Goal: Information Seeking & Learning: Get advice/opinions

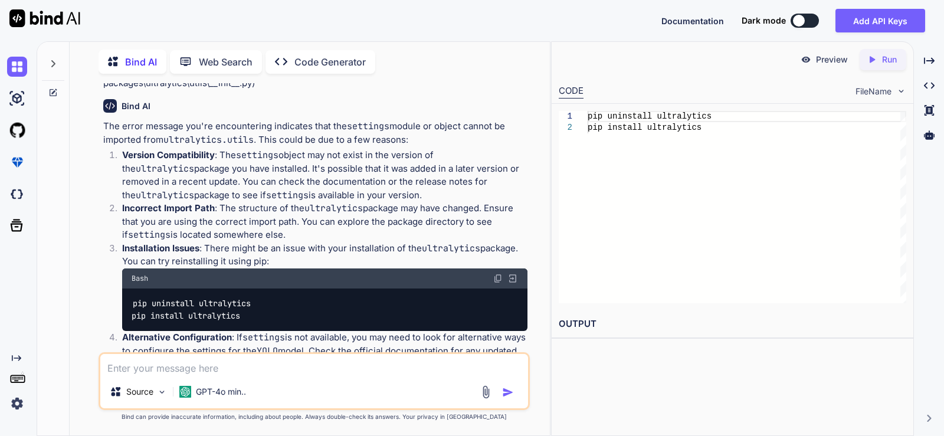
scroll to position [345, 0]
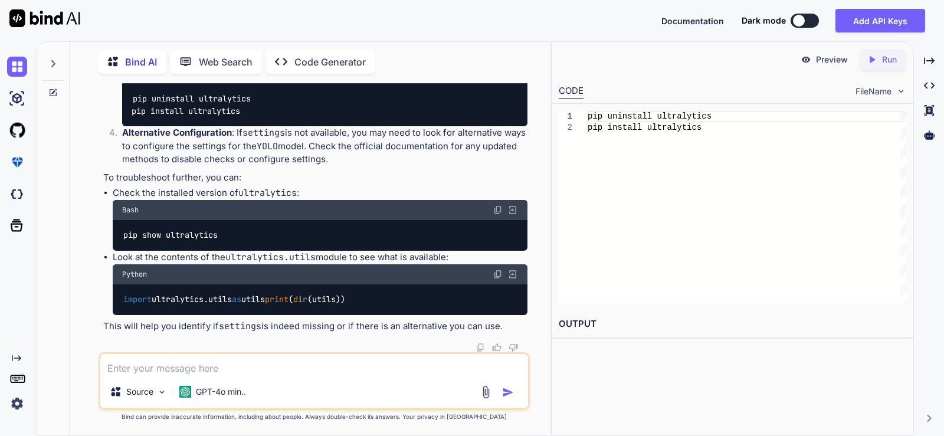
click at [273, 372] on textarea at bounding box center [314, 364] width 428 height 21
click at [49, 60] on icon at bounding box center [52, 63] width 9 height 9
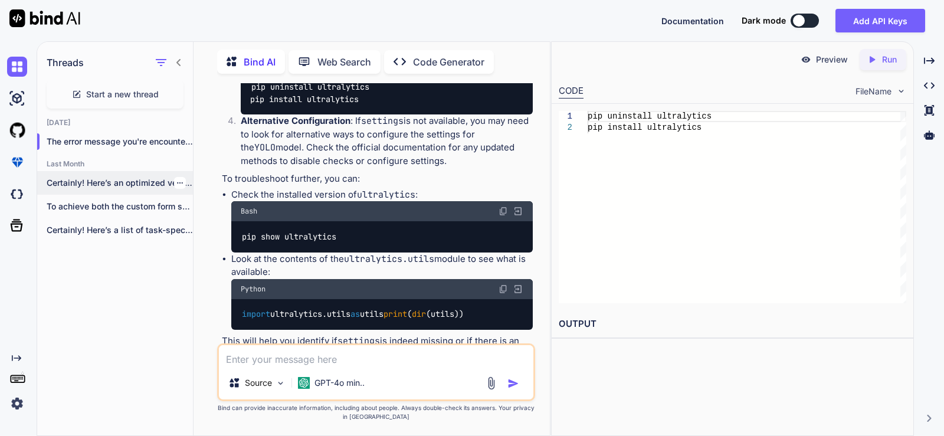
click at [177, 179] on icon "button" at bounding box center [179, 182] width 7 height 7
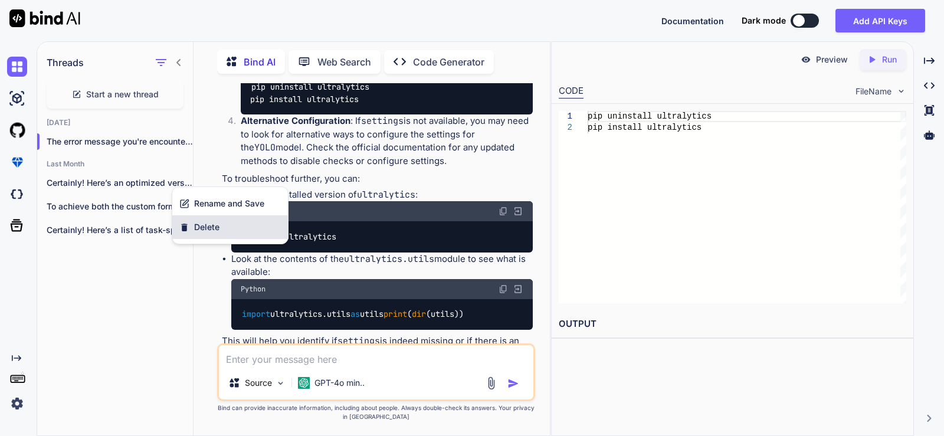
click at [198, 235] on div "Delete" at bounding box center [230, 227] width 116 height 24
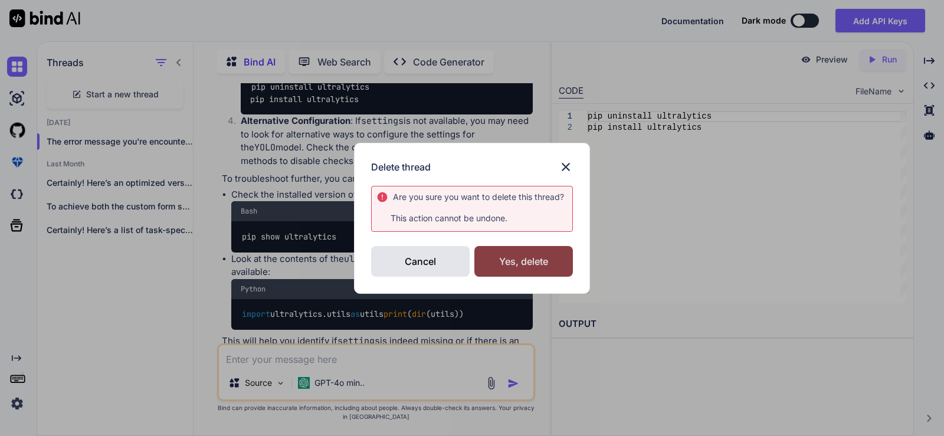
click at [532, 252] on div "Yes, delete" at bounding box center [524, 261] width 99 height 31
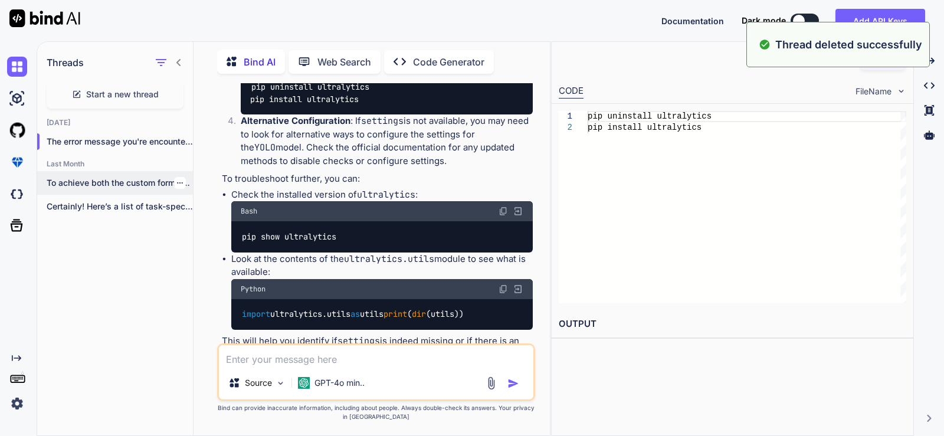
click at [176, 179] on icon "button" at bounding box center [179, 182] width 7 height 7
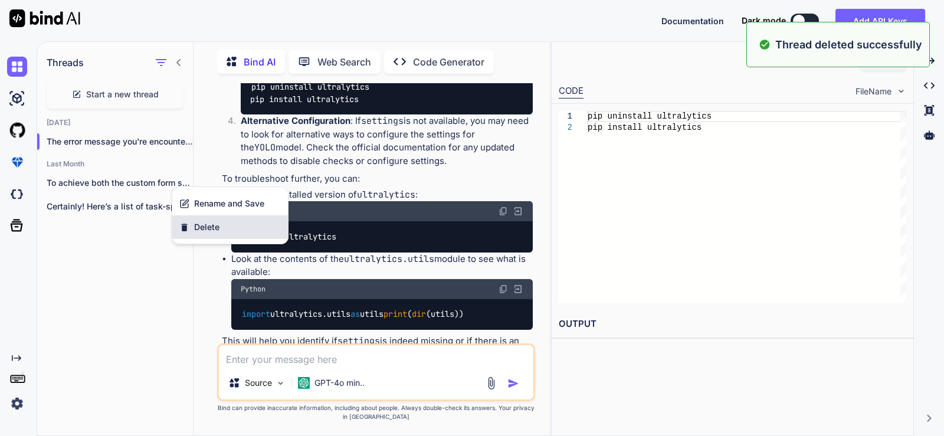
click at [231, 230] on div "Delete" at bounding box center [230, 227] width 116 height 24
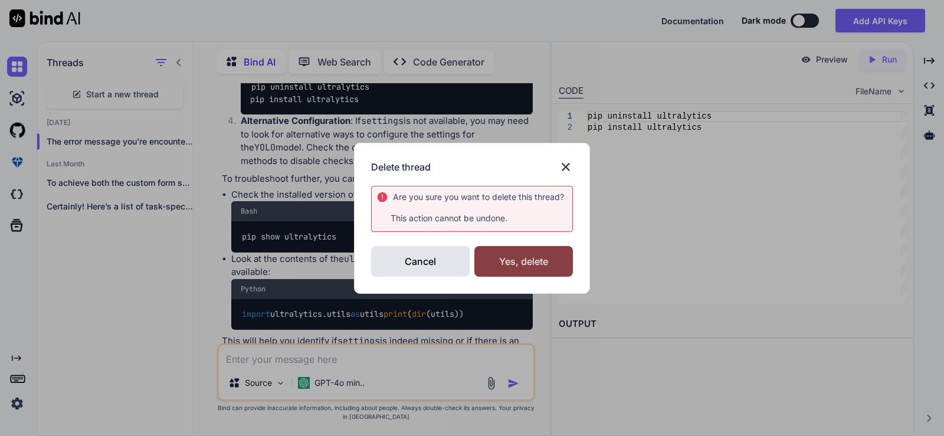
click at [521, 257] on div "Yes, delete" at bounding box center [524, 261] width 99 height 31
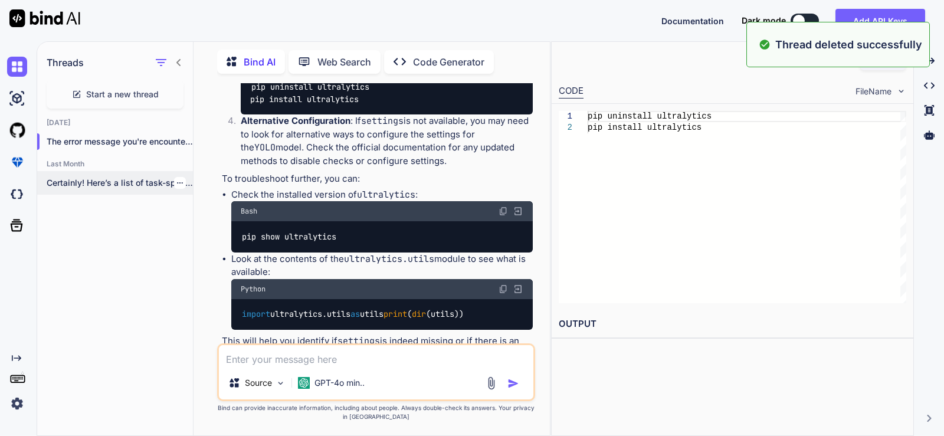
click at [177, 181] on icon "button" at bounding box center [179, 182] width 7 height 7
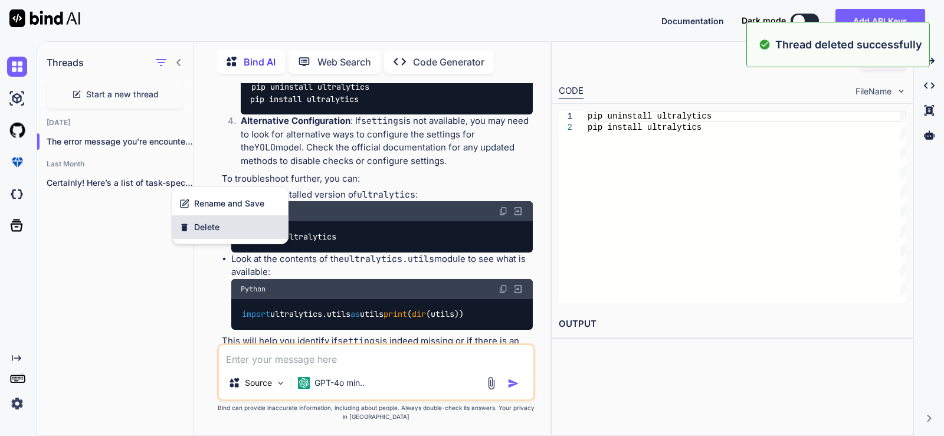
click at [225, 227] on div "Delete" at bounding box center [230, 227] width 116 height 24
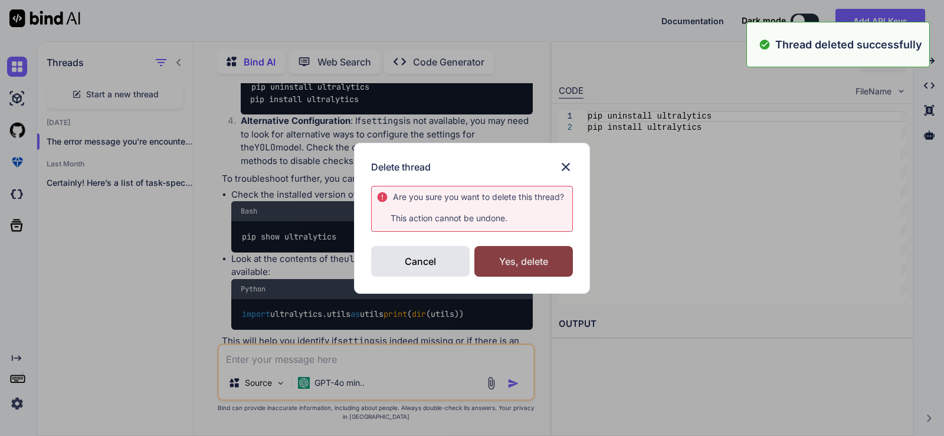
click at [526, 262] on div "Yes, delete" at bounding box center [524, 261] width 99 height 31
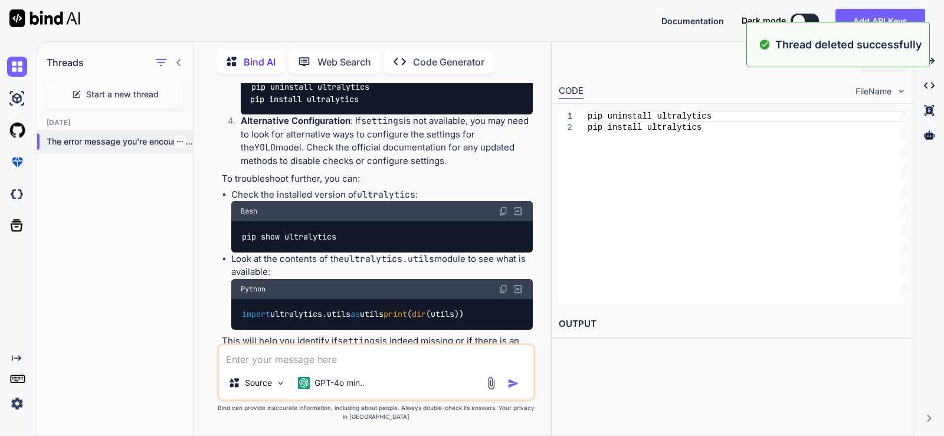
click at [176, 140] on icon "button" at bounding box center [179, 141] width 7 height 7
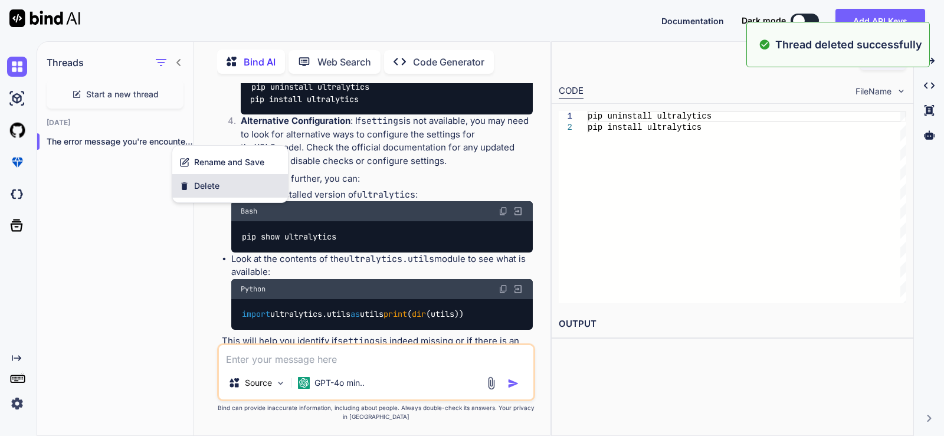
click at [230, 188] on div "Delete" at bounding box center [230, 186] width 116 height 24
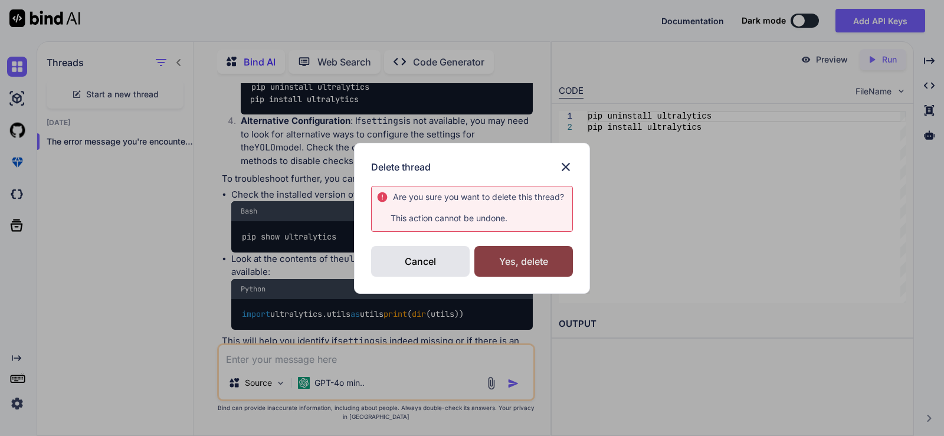
click at [541, 263] on div "Yes, delete" at bounding box center [524, 261] width 99 height 31
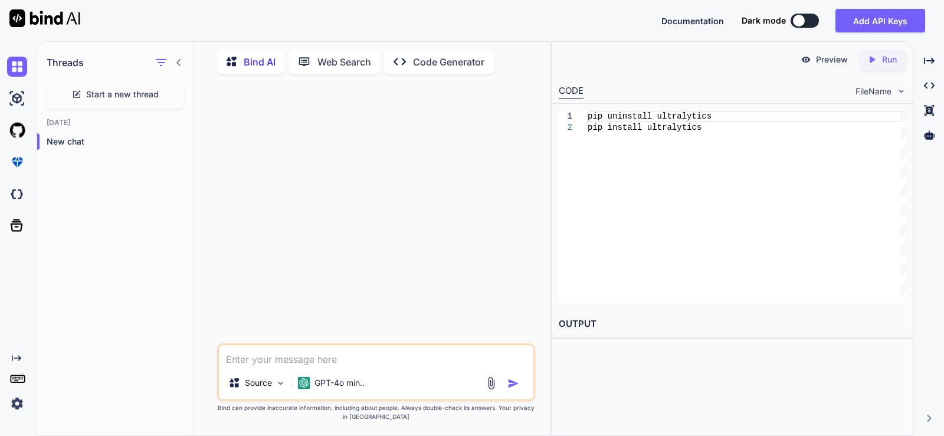
click at [180, 63] on icon at bounding box center [178, 62] width 4 height 7
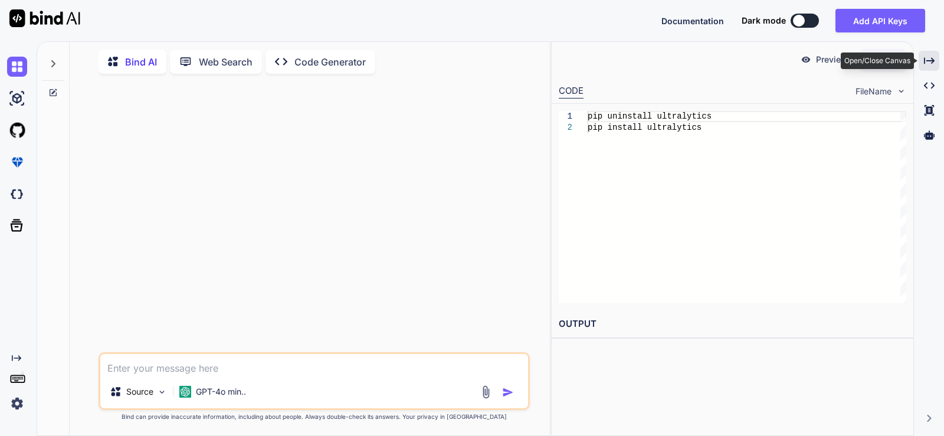
click at [925, 57] on icon "Created with Pixso." at bounding box center [929, 60] width 11 height 11
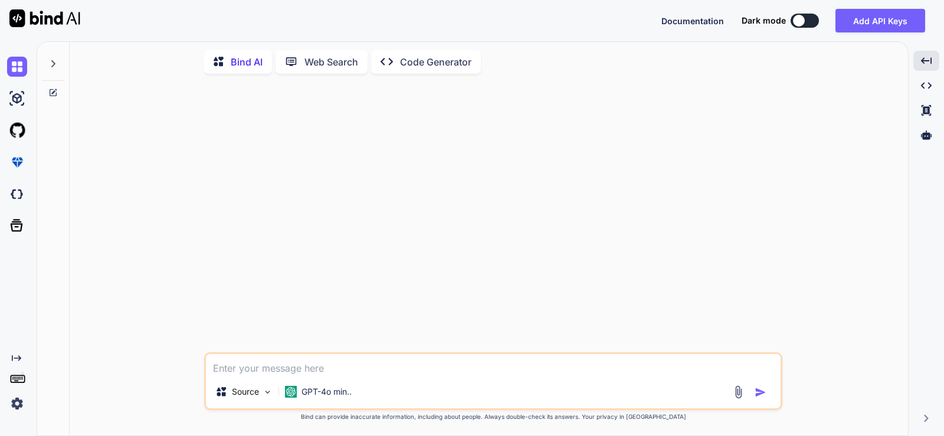
click at [500, 367] on textarea at bounding box center [493, 364] width 575 height 21
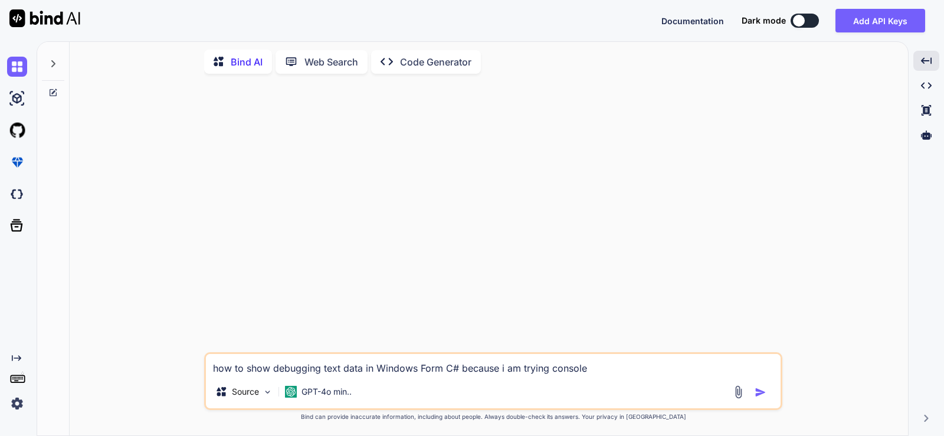
click at [562, 369] on textarea "how to show debugging text data in Windows Form C# because i am trying console" at bounding box center [493, 364] width 575 height 21
paste textarea "Console.WriteLine($"{det.Key}: {det.Value}");"
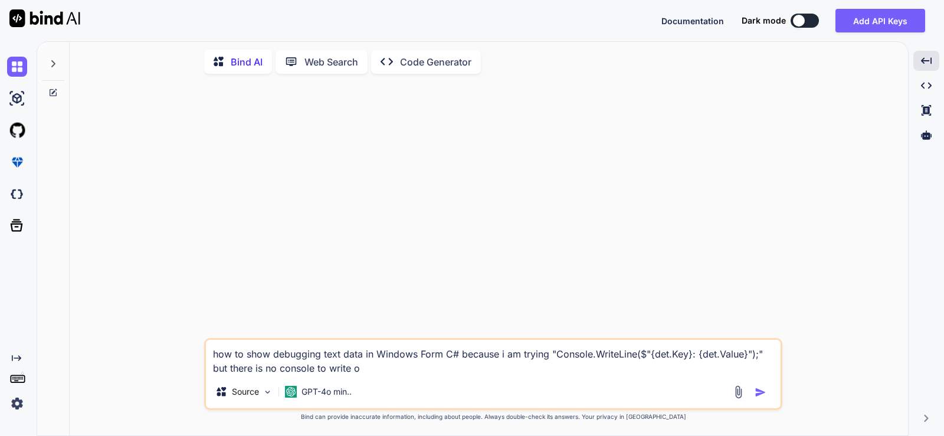
type textarea "how to show debugging text data in Windows Form C# because i am trying "Console…"
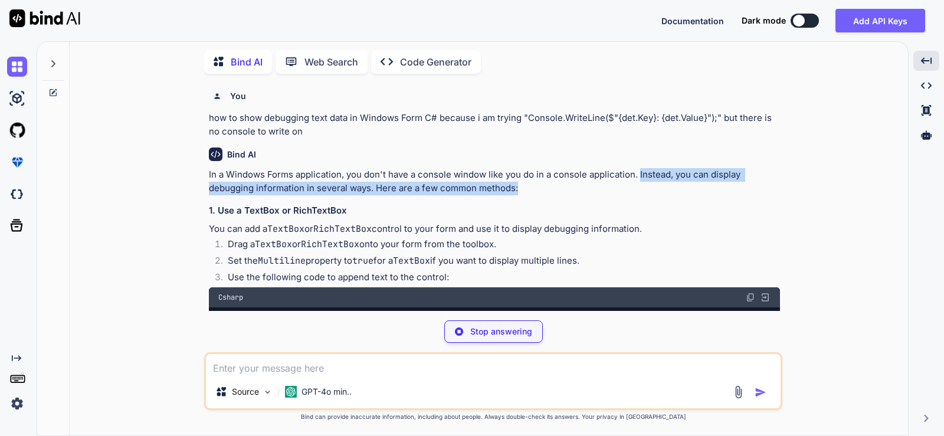
drag, startPoint x: 640, startPoint y: 176, endPoint x: 542, endPoint y: 189, distance: 98.8
click at [542, 189] on p "In a Windows Forms application, you don't have a console window like you do in …" at bounding box center [494, 181] width 571 height 27
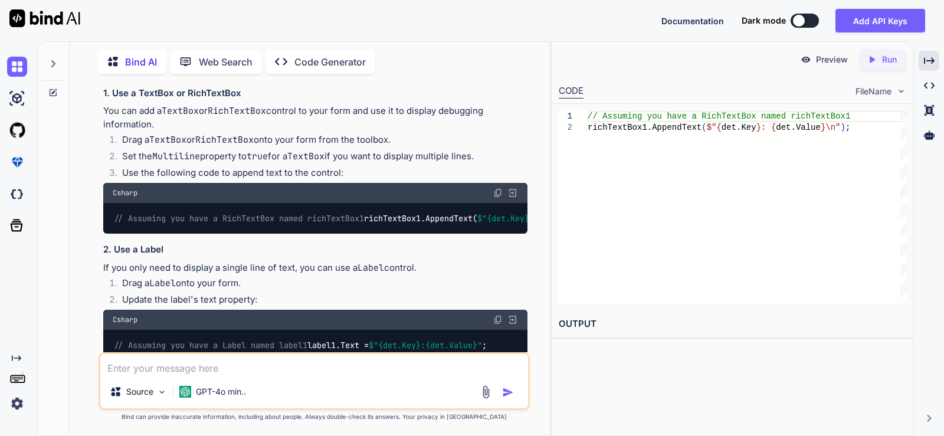
scroll to position [158, 0]
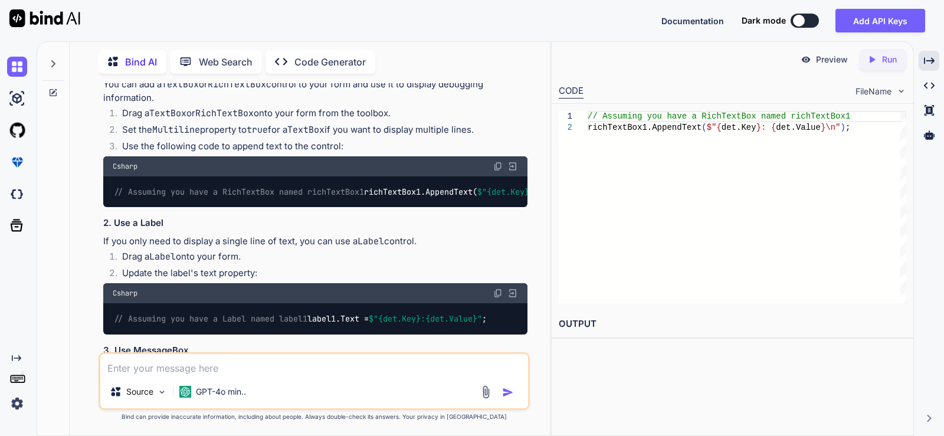
click at [143, 198] on code "// Assuming you have a RichTextBox named richTextBox1 richTextBox1.AppendText( …" at bounding box center [362, 192] width 498 height 12
drag, startPoint x: 377, startPoint y: 199, endPoint x: 100, endPoint y: 207, distance: 276.9
click at [100, 207] on div "You how to show debugging text data in Windows Form C# because i am trying "Con…" at bounding box center [314, 259] width 431 height 352
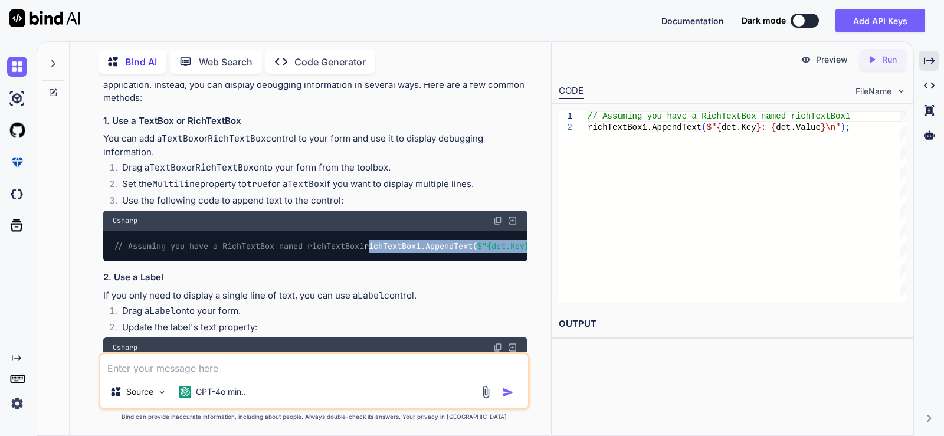
scroll to position [78, 0]
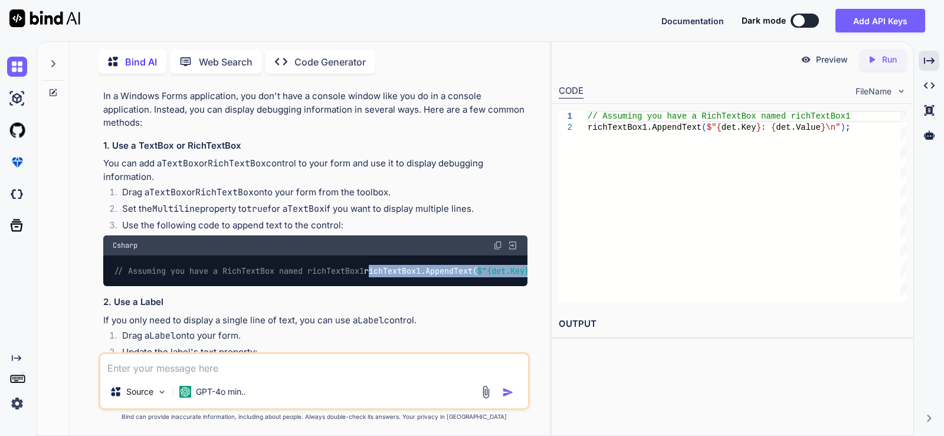
drag, startPoint x: 118, startPoint y: 195, endPoint x: 430, endPoint y: 185, distance: 311.8
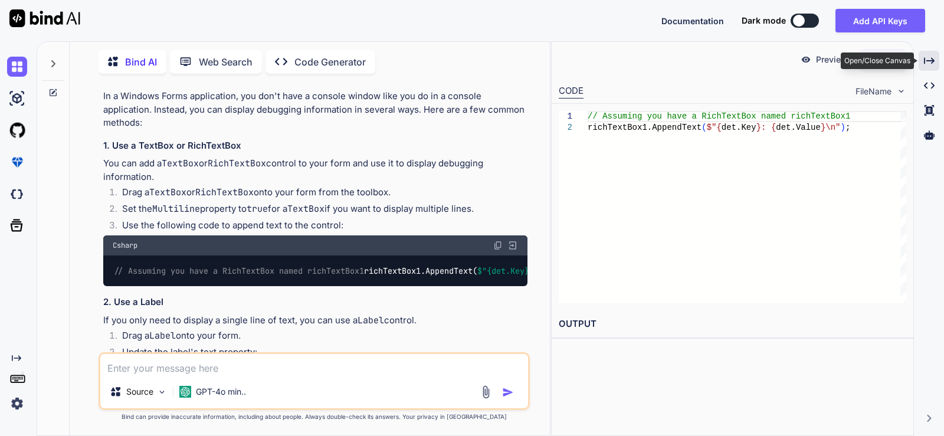
click at [935, 56] on div "Created with Pixso." at bounding box center [929, 61] width 21 height 20
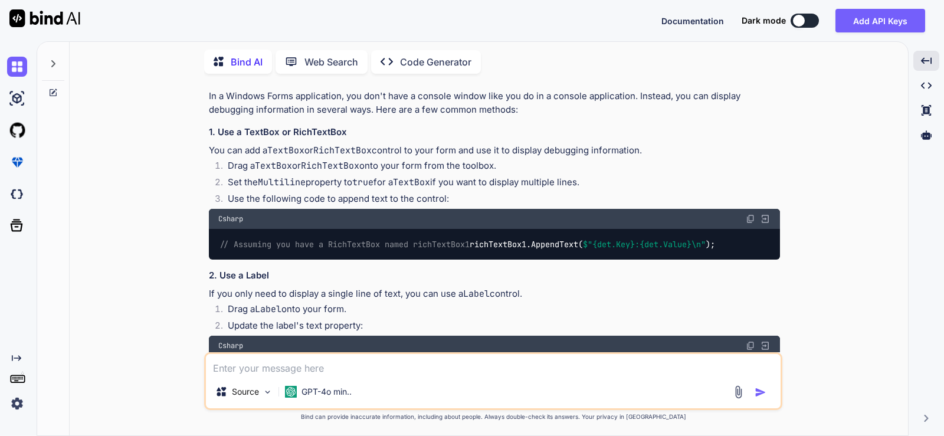
drag, startPoint x: 231, startPoint y: 186, endPoint x: 629, endPoint y: 179, distance: 397.8
click at [629, 179] on li "Set the Multiline property to true for a TextBox if you want to display multipl…" at bounding box center [499, 184] width 562 height 17
drag, startPoint x: 225, startPoint y: 199, endPoint x: 501, endPoint y: 200, distance: 276.2
click at [501, 200] on li "Use the following code to append text to the control:" at bounding box center [499, 200] width 562 height 17
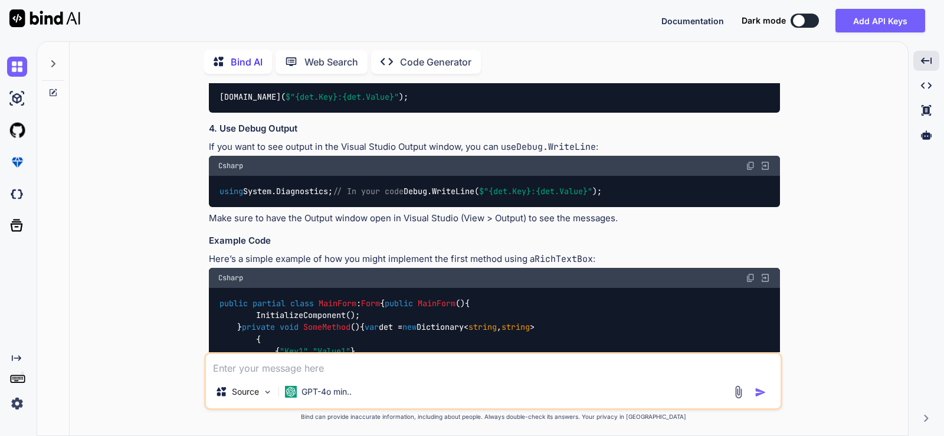
scroll to position [472, 0]
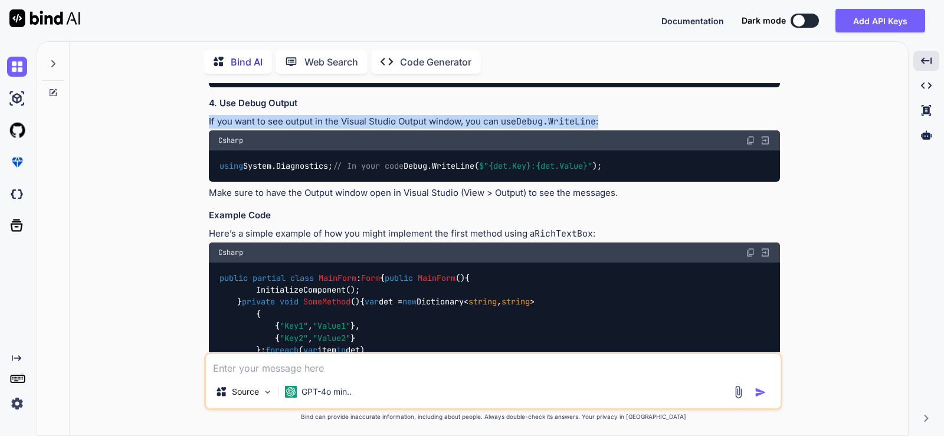
drag, startPoint x: 207, startPoint y: 147, endPoint x: 771, endPoint y: 141, distance: 564.2
click at [771, 141] on div "You how to show debugging text data in Windows Form C# because i am trying "Con…" at bounding box center [495, 217] width 576 height 269
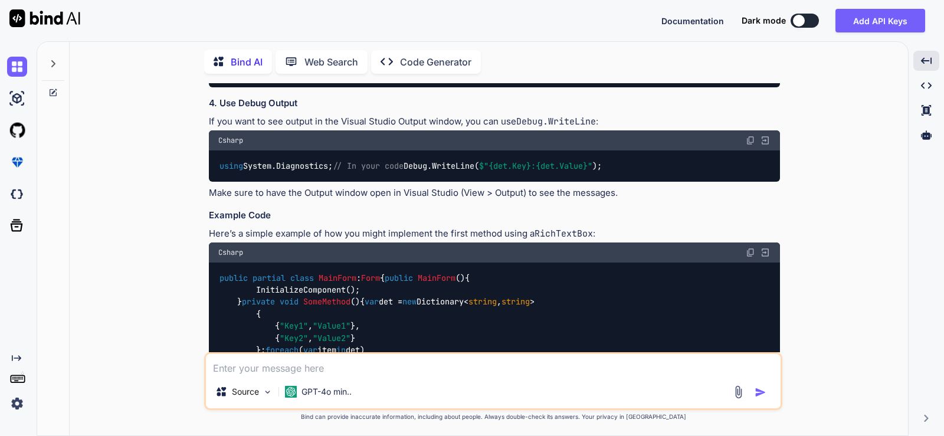
click at [235, 172] on code "using System.Diagnostics; // In your code Debug.WriteLine( $" {det.Key} : {det.…" at bounding box center [410, 166] width 384 height 12
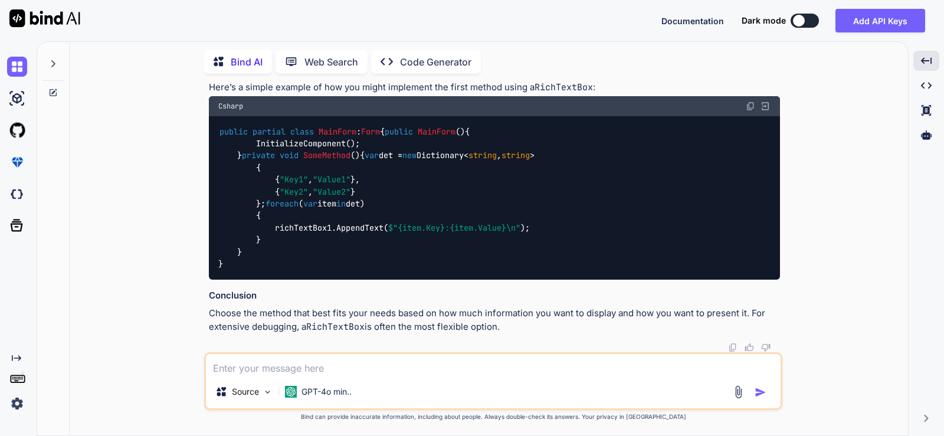
scroll to position [787, 0]
click at [295, 230] on code "public partial class MainForm : Form { public MainForm () { InitializeComponent…" at bounding box center [376, 198] width 316 height 145
copy code "richTextBox1"
click at [339, 365] on textarea at bounding box center [493, 364] width 575 height 21
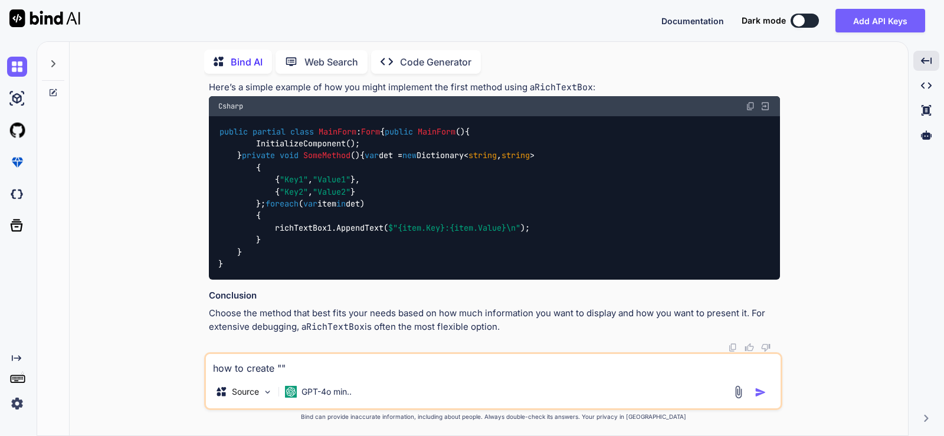
paste textarea "richTextBox1"
type textarea "how to create "richTextBox""
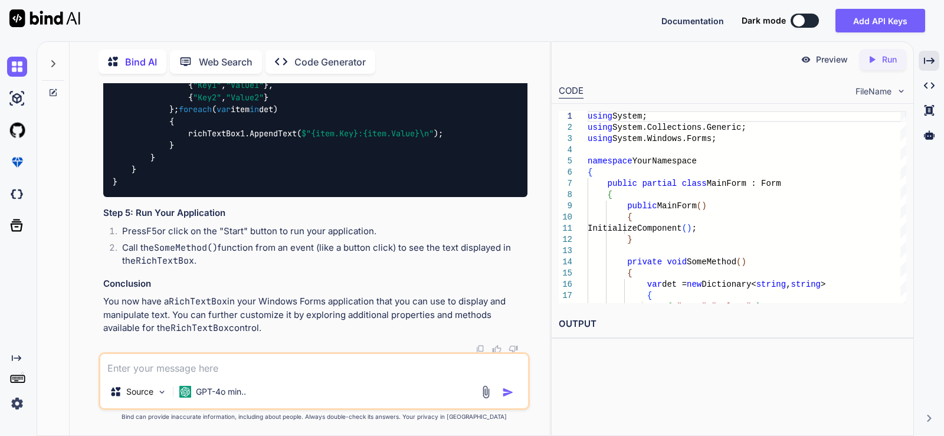
scroll to position [1601, 0]
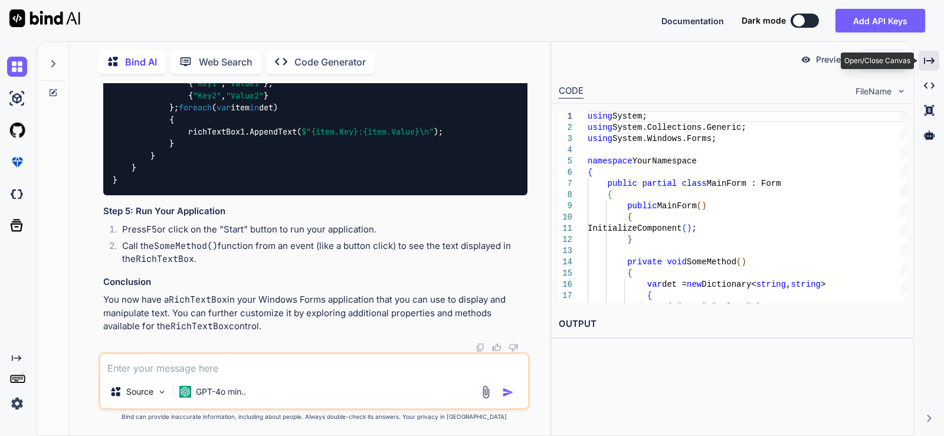
drag, startPoint x: 928, startPoint y: 56, endPoint x: 914, endPoint y: 57, distance: 13.6
click at [928, 56] on icon "Created with Pixso." at bounding box center [929, 60] width 11 height 11
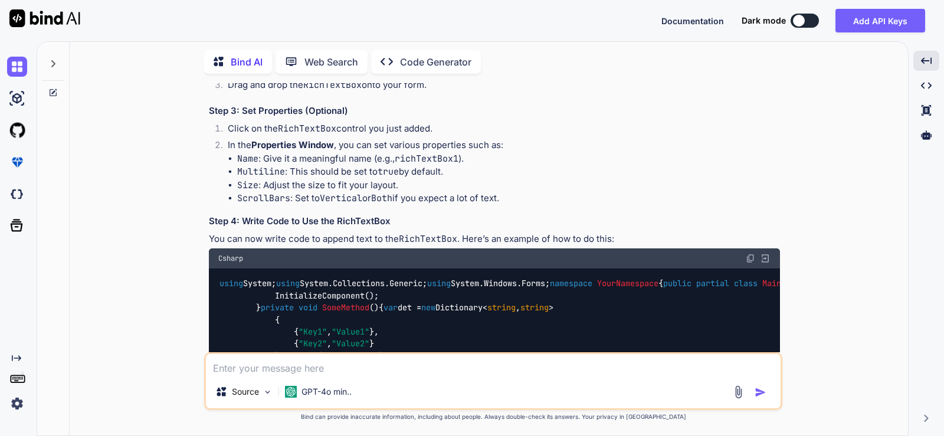
scroll to position [1178, 0]
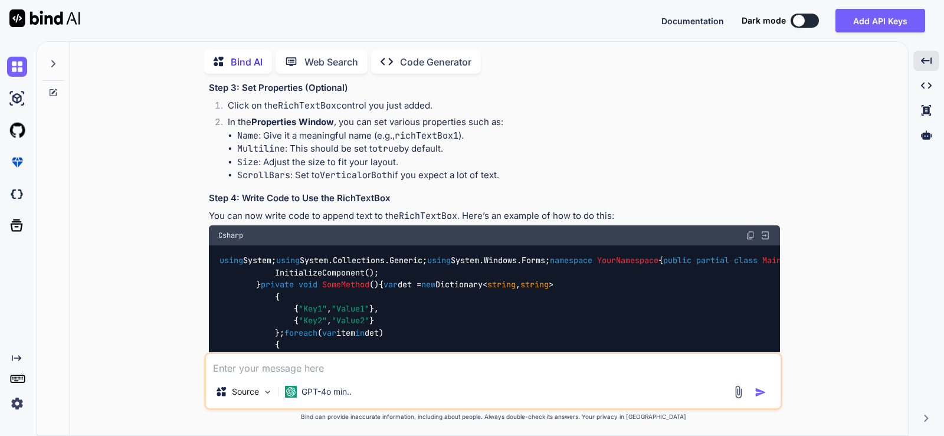
drag, startPoint x: 229, startPoint y: 216, endPoint x: 440, endPoint y: 216, distance: 211.3
click at [440, 55] on li "In the Toolbox, locate the RichTextBox control. You can find it under the "Comm…" at bounding box center [499, 47] width 562 height 17
click at [363, 51] on code "RichTextBox" at bounding box center [363, 46] width 58 height 12
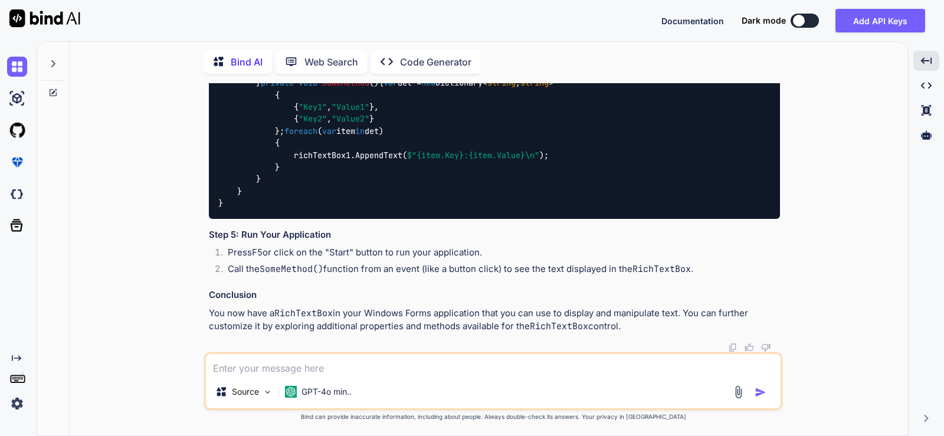
scroll to position [1650, 0]
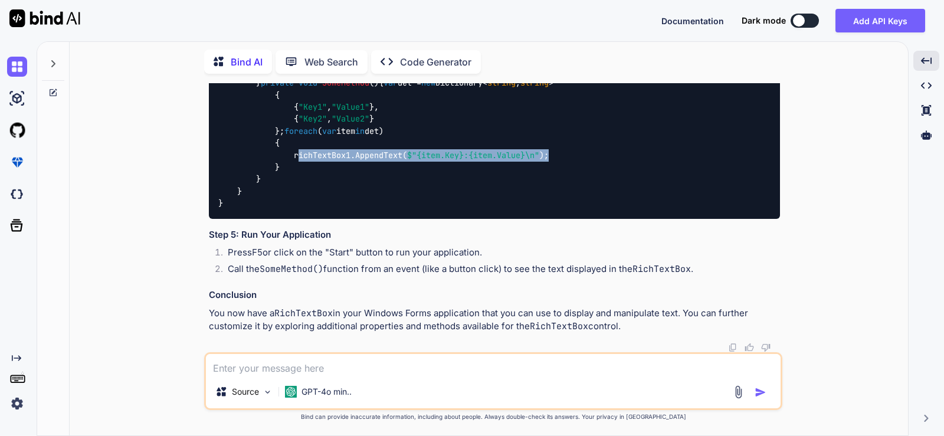
drag, startPoint x: 296, startPoint y: 233, endPoint x: 592, endPoint y: 237, distance: 296.3
click at [592, 219] on div "using System; using System.Collections.Generic; using System.Windows.Forms; nam…" at bounding box center [494, 131] width 571 height 175
copy code "richTextBox1.AppendText( $" {item.Key} : {item.Value} \n" );"
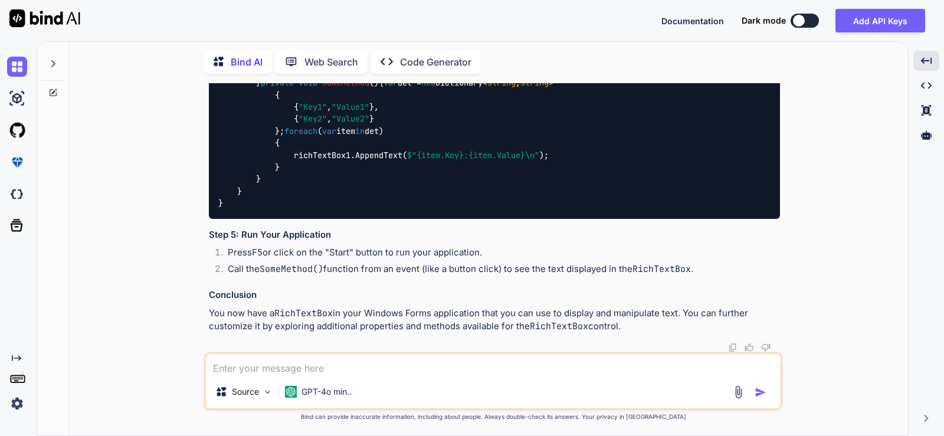
click at [324, 372] on textarea at bounding box center [493, 364] width 575 height 21
paste textarea "System.InvalidOperationException: 'Cross-thread operation not valid: Control 'r…"
type textarea "help me solve this error "System.InvalidOperationException: 'Cross-thread opera…"
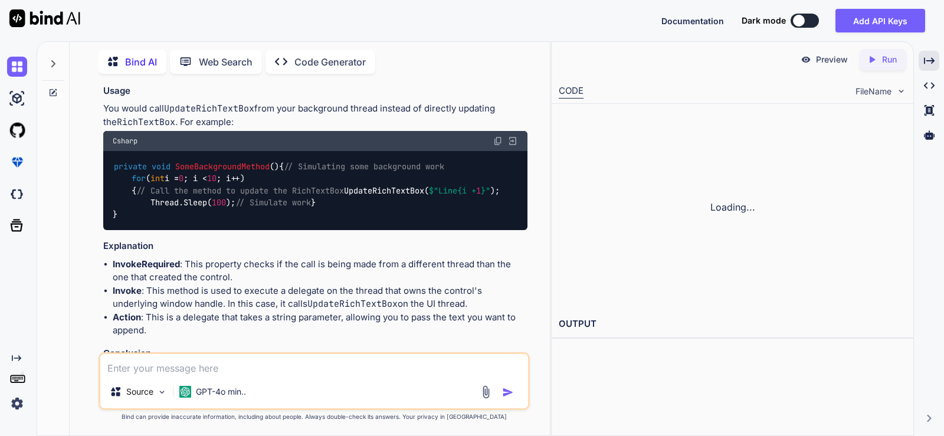
scroll to position [2135, 0]
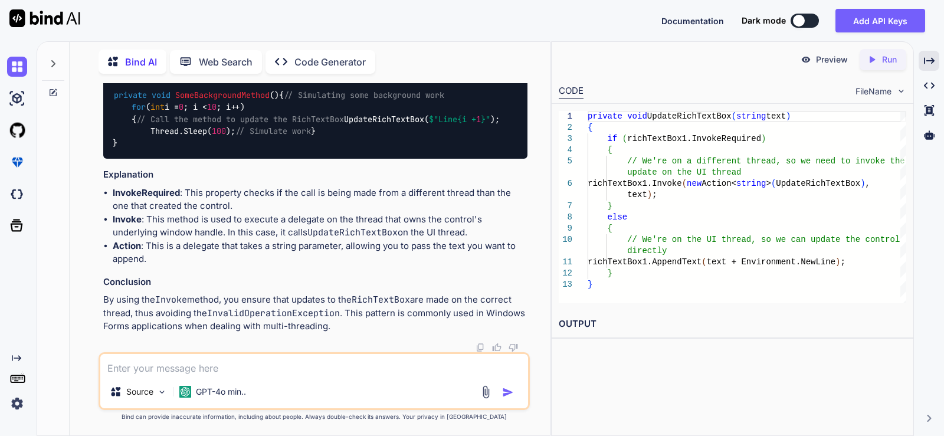
click at [685, 116] on div "private void UpdateRichTextBox ( string text ) { if ( richTextBox1.InvokeRequir…" at bounding box center [747, 207] width 319 height 192
click at [702, 138] on div "private void UpdateRichTextBox ( string text ) { if ( richTextBox1.InvokeRequir…" at bounding box center [747, 207] width 319 height 192
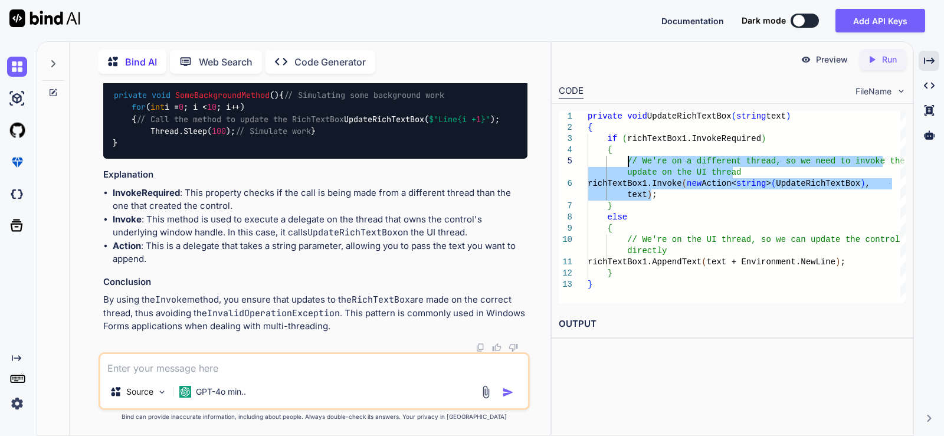
drag, startPoint x: 657, startPoint y: 198, endPoint x: 630, endPoint y: 163, distance: 44.2
click at [630, 163] on div "private void UpdateRichTextBox ( string text ) { if ( richTextBox1.InvokeRequir…" at bounding box center [747, 207] width 319 height 192
click at [722, 202] on div "private void UpdateRichTextBox ( string text ) { if ( richTextBox1.InvokeRequir…" at bounding box center [747, 207] width 319 height 192
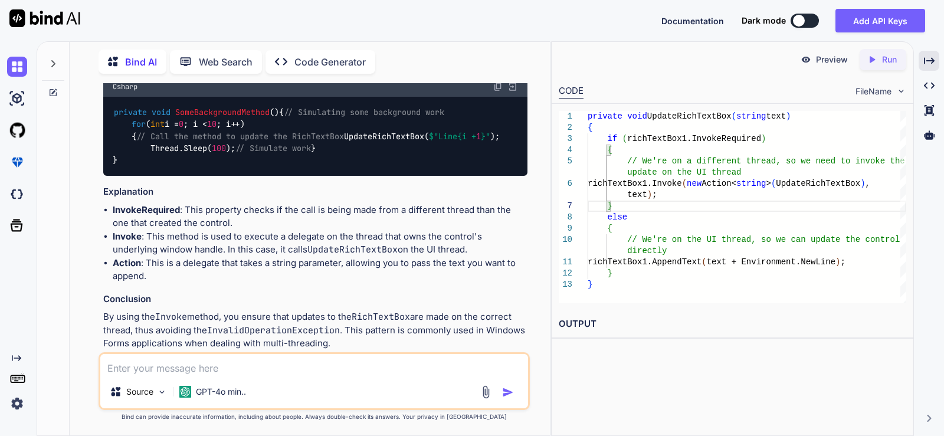
scroll to position [2080, 0]
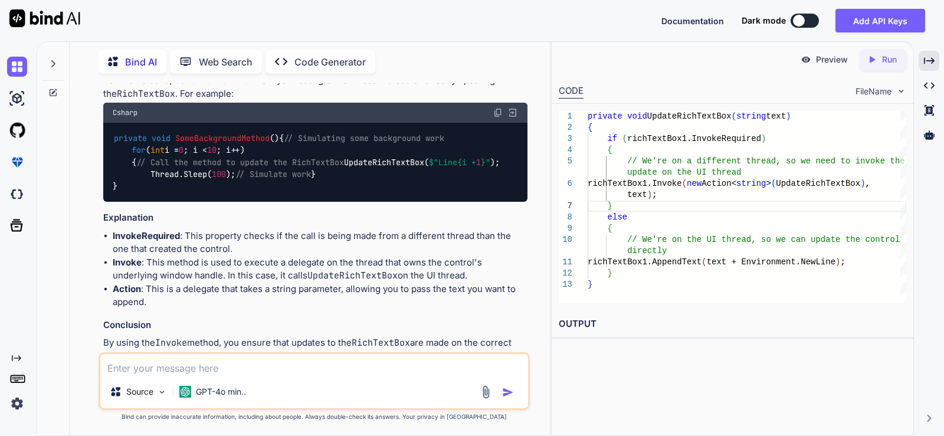
drag, startPoint x: 412, startPoint y: 174, endPoint x: 446, endPoint y: 217, distance: 55.5
drag, startPoint x: 169, startPoint y: 247, endPoint x: 94, endPoint y: 235, distance: 75.4
click at [94, 235] on div "You how to show debugging text data in Windows Form C# because i am trying "Con…" at bounding box center [314, 259] width 471 height 352
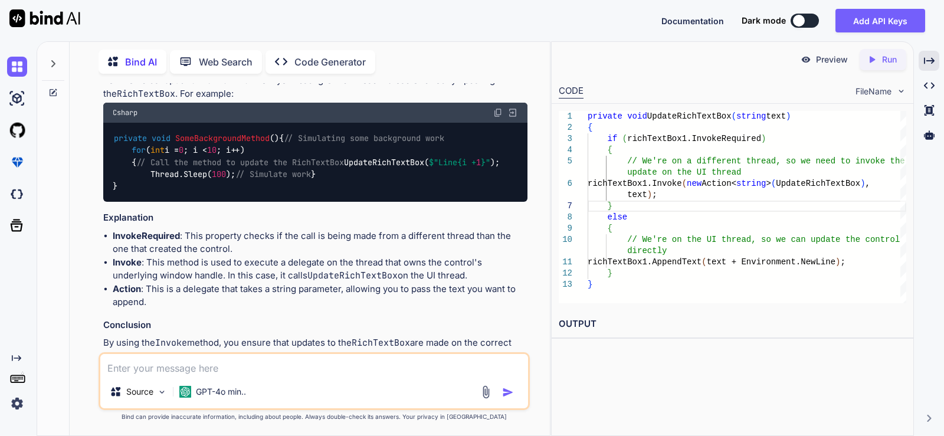
drag, startPoint x: 102, startPoint y: 231, endPoint x: 280, endPoint y: 243, distance: 178.0
click at [280, 243] on div "You how to show debugging text data in Windows Form C# because i am trying "Con…" at bounding box center [315, 217] width 429 height 269
drag, startPoint x: 263, startPoint y: 235, endPoint x: 487, endPoint y: 238, distance: 224.3
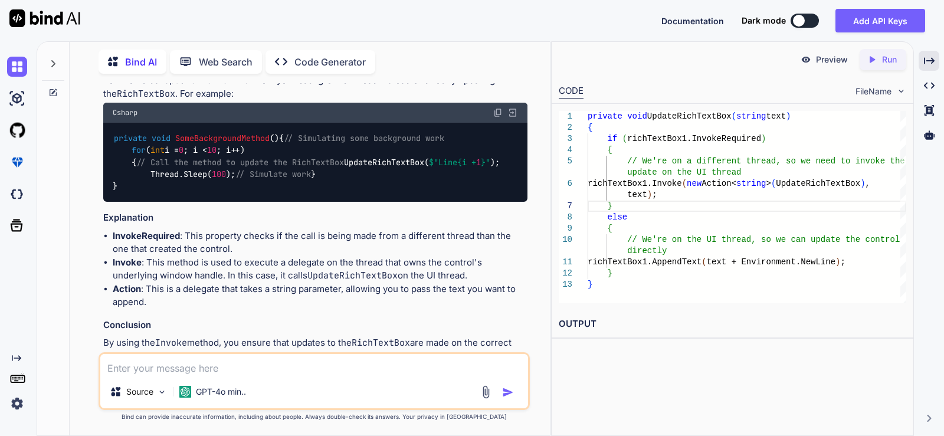
drag, startPoint x: 479, startPoint y: 234, endPoint x: 426, endPoint y: 251, distance: 55.2
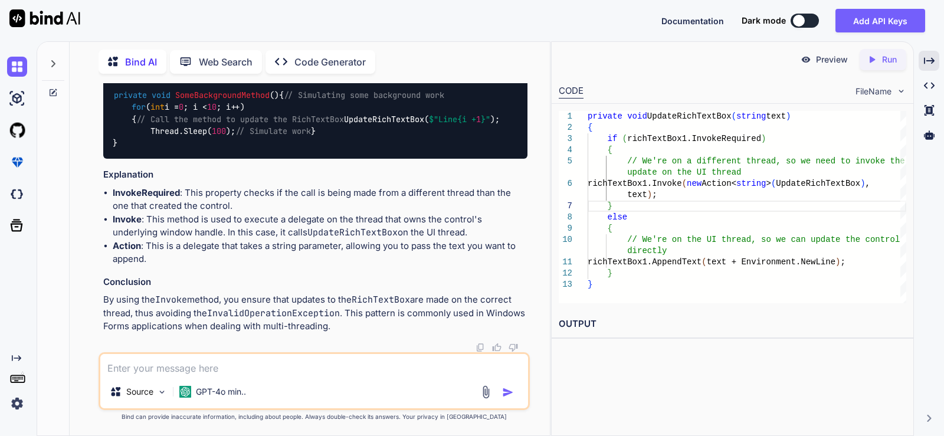
drag, startPoint x: 99, startPoint y: 210, endPoint x: 501, endPoint y: 202, distance: 402.0
click at [501, 202] on div "You how to show debugging text data in Windows Form C# because i am trying "Con…" at bounding box center [314, 259] width 431 height 352
drag, startPoint x: 97, startPoint y: 130, endPoint x: 342, endPoint y: 149, distance: 246.2
click at [342, 149] on div "You how to show debugging text data in Windows Form C# because i am trying "Con…" at bounding box center [314, 259] width 471 height 352
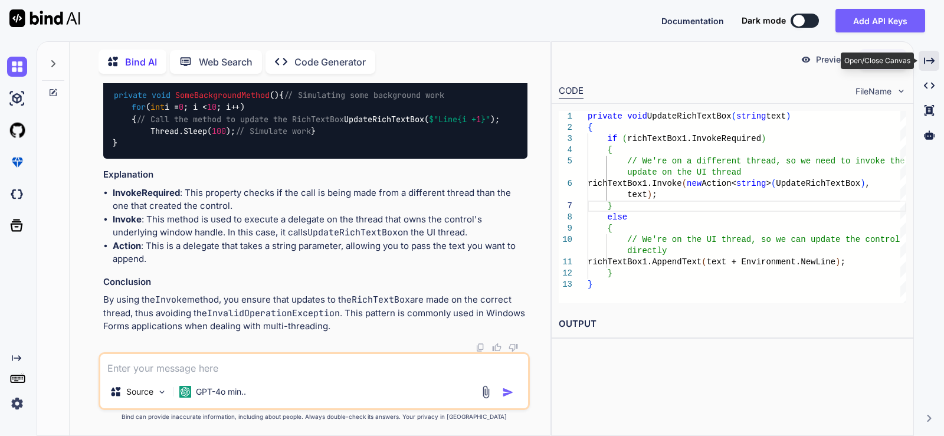
click at [930, 59] on icon "Created with Pixso." at bounding box center [929, 60] width 11 height 11
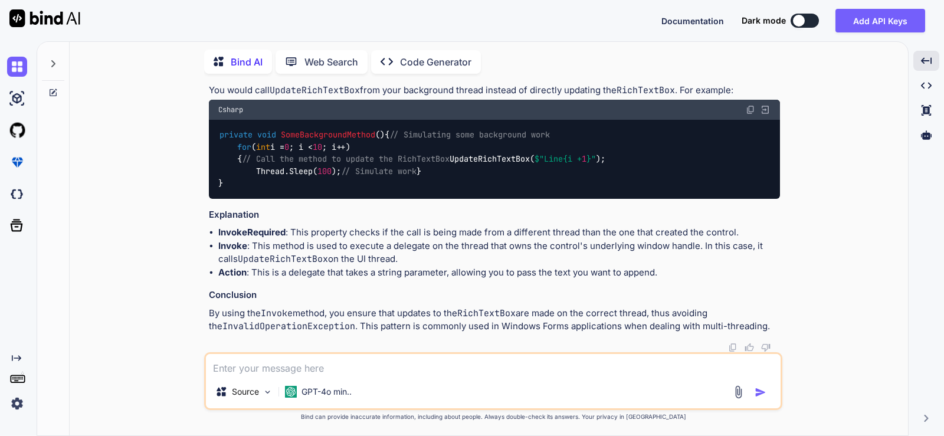
scroll to position [2004, 0]
drag, startPoint x: 208, startPoint y: 86, endPoint x: 386, endPoint y: 91, distance: 178.3
click at [386, 91] on div "You how to show debugging text data in Windows Form C# because i am trying "Con…" at bounding box center [495, 217] width 576 height 269
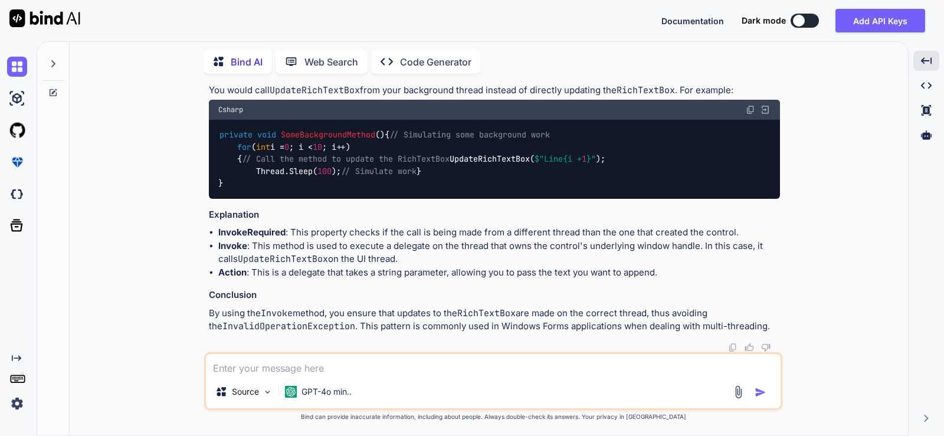
drag, startPoint x: 202, startPoint y: 170, endPoint x: 575, endPoint y: 170, distance: 372.4
click at [584, 169] on div "You how to show debugging text data in Windows Form C# because i am trying "Con…" at bounding box center [493, 259] width 829 height 352
click at [415, 57] on div "private void UpdateRichTextBox ( string text ) { if (richTextBox1.InvokeRequire…" at bounding box center [494, 17] width 571 height 79
drag, startPoint x: 407, startPoint y: 169, endPoint x: 208, endPoint y: 136, distance: 200.9
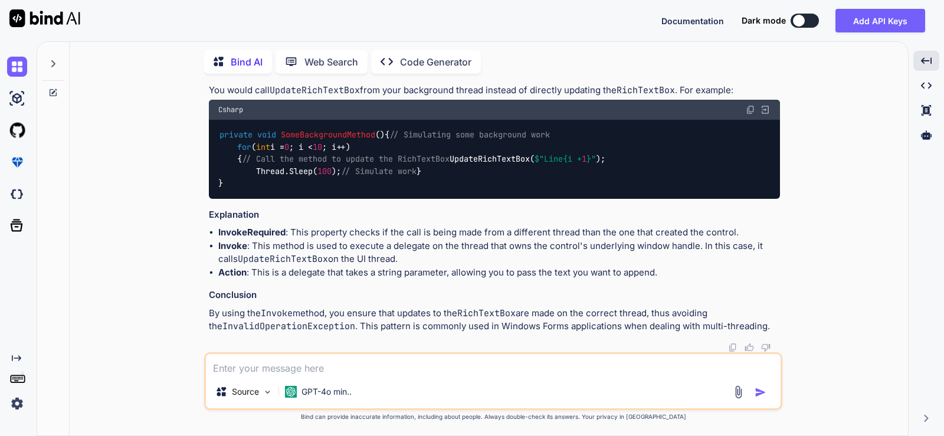
click at [208, 136] on div "You how to show debugging text data in Windows Form C# because i am trying "Con…" at bounding box center [495, 217] width 576 height 269
click at [233, 57] on div "private void UpdateRichTextBox ( string text ) { if (richTextBox1.InvokeRequire…" at bounding box center [494, 17] width 571 height 79
drag, startPoint x: 212, startPoint y: 138, endPoint x: 288, endPoint y: 293, distance: 172.6
click at [288, 57] on div "private void UpdateRichTextBox ( string text ) { if (richTextBox1.InvokeRequire…" at bounding box center [494, 17] width 571 height 79
click at [282, 10] on span "// We're on a different thread, so we need to invoke the update on the UI thread" at bounding box center [431, 4] width 378 height 11
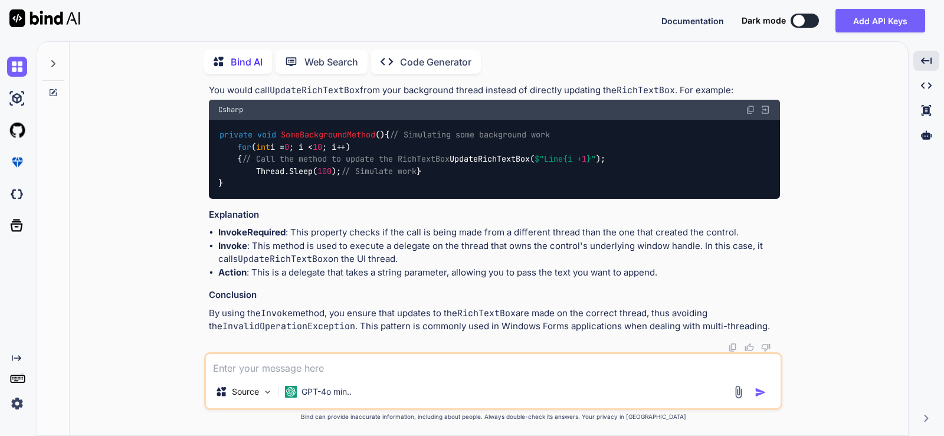
drag, startPoint x: 219, startPoint y: 139, endPoint x: 276, endPoint y: 299, distance: 169.9
click at [276, 57] on div "private void UpdateRichTextBox ( string text ) { if (richTextBox1.InvokeRequire…" at bounding box center [494, 17] width 571 height 79
click at [238, 57] on div "private void UpdateRichTextBox ( string text ) { if (richTextBox1.InvokeRequire…" at bounding box center [494, 17] width 571 height 79
drag, startPoint x: 228, startPoint y: 286, endPoint x: 214, endPoint y: 143, distance: 143.5
click at [214, 57] on div "private void UpdateRichTextBox ( string text ) { if (richTextBox1.InvokeRequire…" at bounding box center [494, 17] width 571 height 79
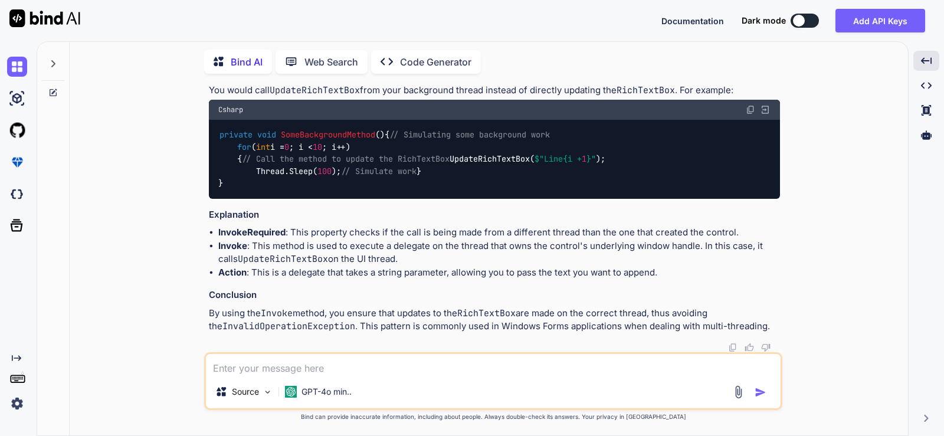
click at [344, 47] on code "private void UpdateRichTextBox ( string text ) { if (richTextBox1.InvokeRequire…" at bounding box center [569, 16] width 703 height 60
drag, startPoint x: 251, startPoint y: 182, endPoint x: 659, endPoint y: 188, distance: 407.9
click at [659, 57] on div "private void UpdateRichTextBox ( string text ) { if (richTextBox1.InvokeRequire…" at bounding box center [494, 17] width 571 height 79
click at [294, 57] on div "private void UpdateRichTextBox ( string text ) { if (richTextBox1.InvokeRequire…" at bounding box center [494, 17] width 571 height 79
drag, startPoint x: 229, startPoint y: 286, endPoint x: 205, endPoint y: 140, distance: 147.1
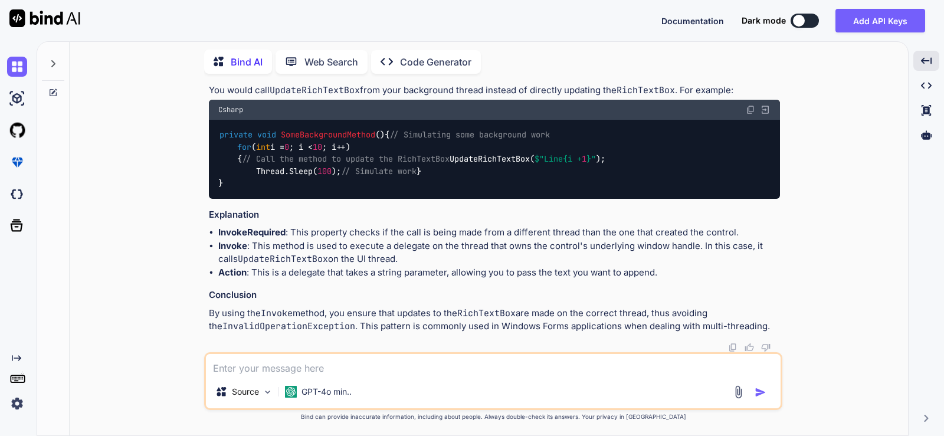
click at [205, 140] on div "You how to show debugging text data in Windows Form C# because i am trying "Con…" at bounding box center [493, 259] width 578 height 352
click at [318, 140] on span "SomeBackgroundMethod" at bounding box center [328, 135] width 94 height 11
click at [316, 189] on code "private void SomeBackgroundMethod () { // Simulating some background work for (…" at bounding box center [411, 159] width 387 height 60
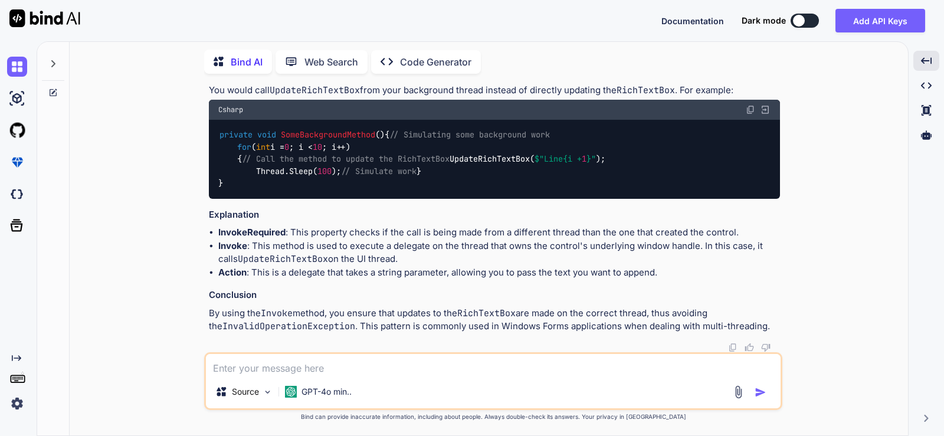
click at [316, 189] on code "private void SomeBackgroundMethod () { // Simulating some background work for (…" at bounding box center [411, 159] width 387 height 60
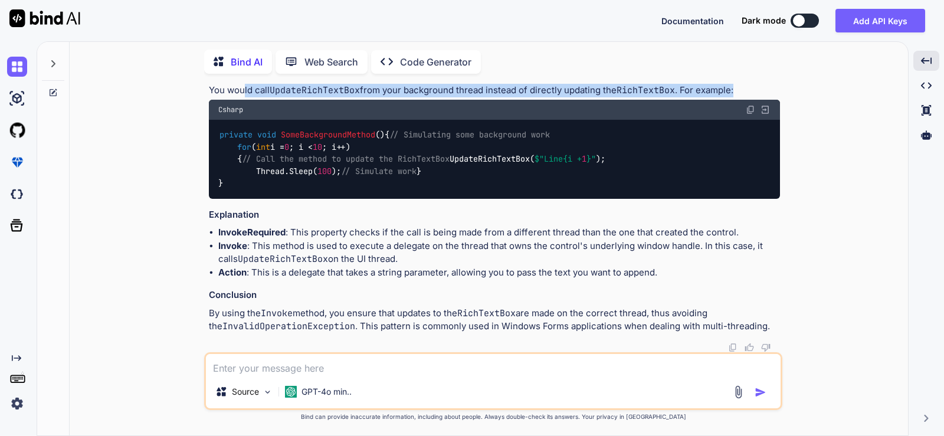
drag, startPoint x: 246, startPoint y: 185, endPoint x: 765, endPoint y: 184, distance: 519.4
click at [765, 97] on p "You would call UpdateRichTextBox from your background thread instead of directl…" at bounding box center [494, 91] width 571 height 14
